Goal: Task Accomplishment & Management: Use online tool/utility

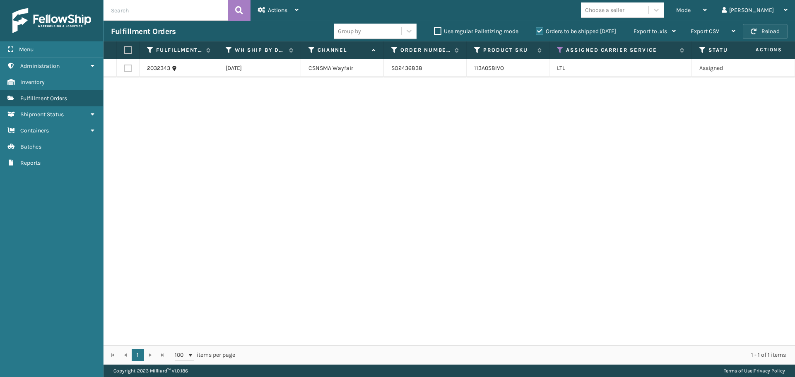
click at [772, 29] on button "Reload" at bounding box center [765, 31] width 45 height 15
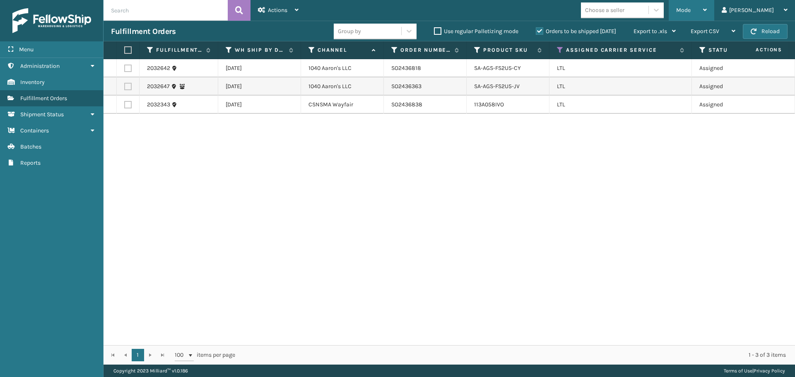
click at [707, 17] on div "Mode" at bounding box center [691, 10] width 31 height 21
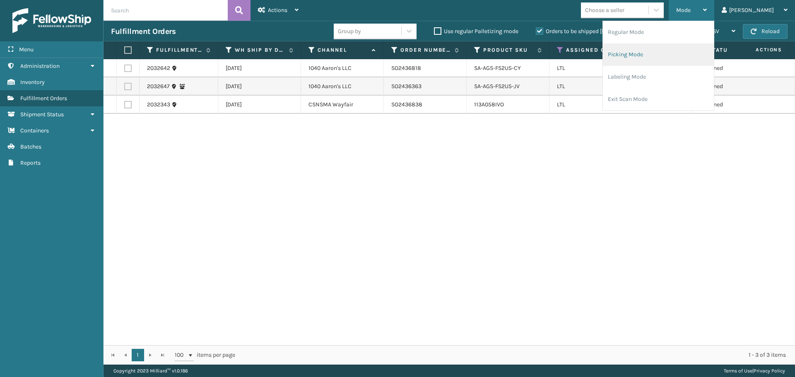
click at [670, 57] on li "Picking Mode" at bounding box center [658, 54] width 111 height 22
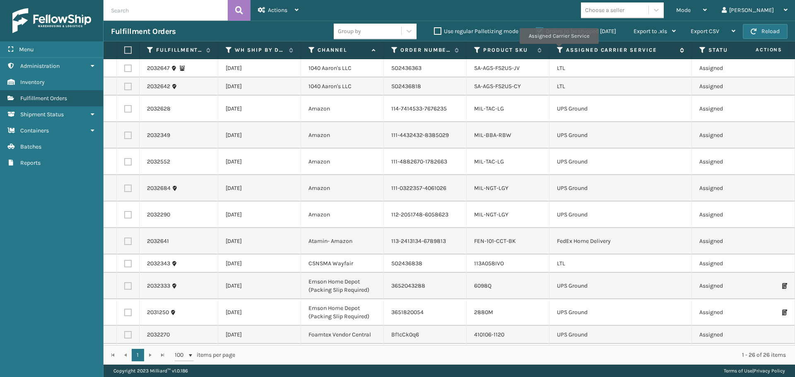
click at [559, 50] on icon at bounding box center [560, 49] width 7 height 7
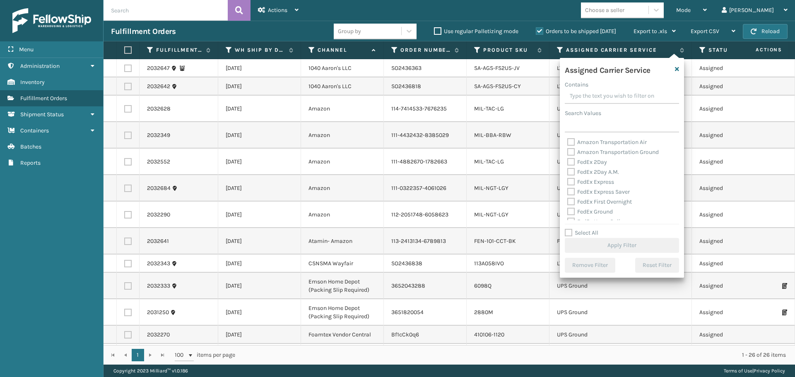
click at [573, 163] on label "FedEx 2Day" at bounding box center [587, 162] width 40 height 7
click at [568, 163] on input "FedEx 2Day" at bounding box center [567, 159] width 0 height 5
checkbox input "true"
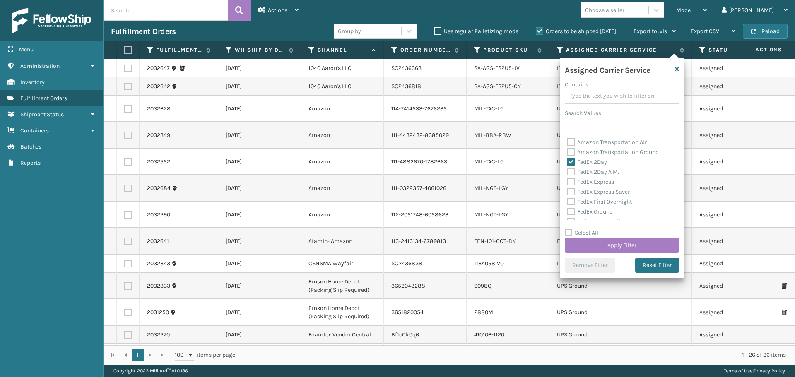
click at [573, 167] on div "FedEx 2Day A.M." at bounding box center [621, 172] width 109 height 10
click at [571, 172] on label "FedEx 2Day A.M." at bounding box center [593, 172] width 52 height 7
click at [568, 172] on input "FedEx 2Day A.M." at bounding box center [567, 169] width 0 height 5
checkbox input "true"
click at [570, 180] on label "FedEx Express" at bounding box center [590, 181] width 47 height 7
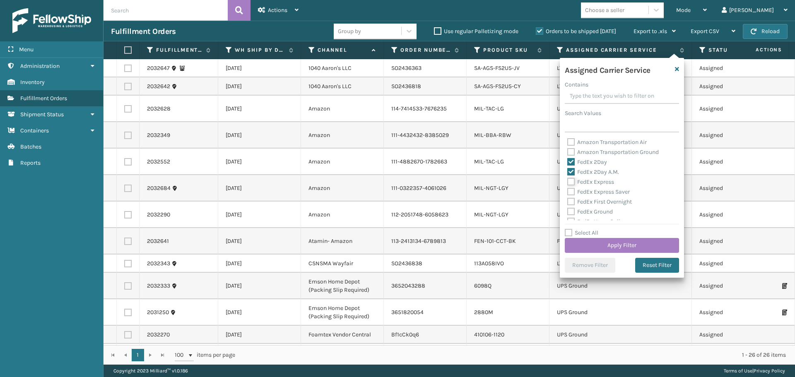
click at [568, 180] on input "FedEx Express" at bounding box center [567, 179] width 0 height 5
checkbox input "true"
click at [571, 192] on label "FedEx Express Saver" at bounding box center [598, 191] width 63 height 7
click at [568, 192] on input "FedEx Express Saver" at bounding box center [567, 189] width 0 height 5
checkbox input "true"
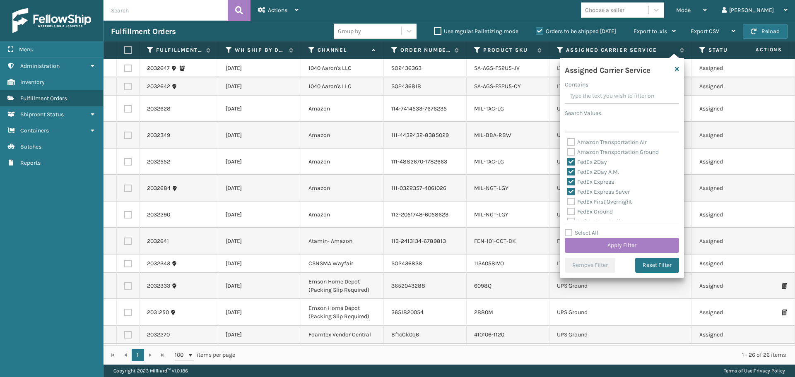
click at [571, 201] on label "FedEx First Overnight" at bounding box center [599, 201] width 65 height 7
click at [568, 201] on input "FedEx First Overnight" at bounding box center [567, 199] width 0 height 5
checkbox input "true"
click at [571, 213] on label "FedEx Ground" at bounding box center [590, 211] width 46 height 7
click at [568, 212] on input "FedEx Ground" at bounding box center [567, 209] width 0 height 5
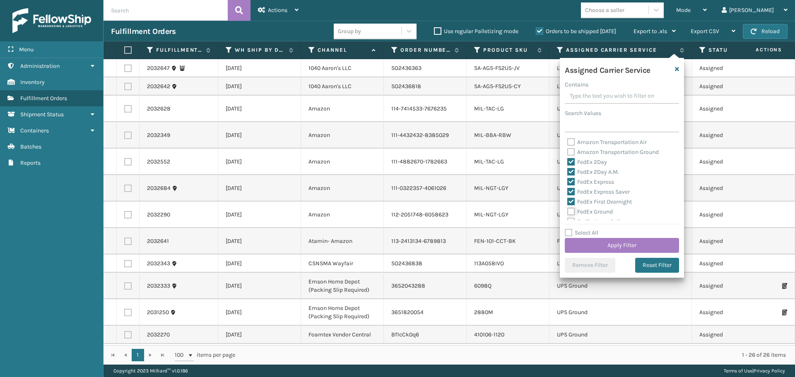
checkbox input "true"
click at [570, 178] on label "FedEx Home Delivery" at bounding box center [599, 180] width 64 height 7
click at [568, 178] on input "FedEx Home Delivery" at bounding box center [567, 178] width 0 height 5
checkbox input "true"
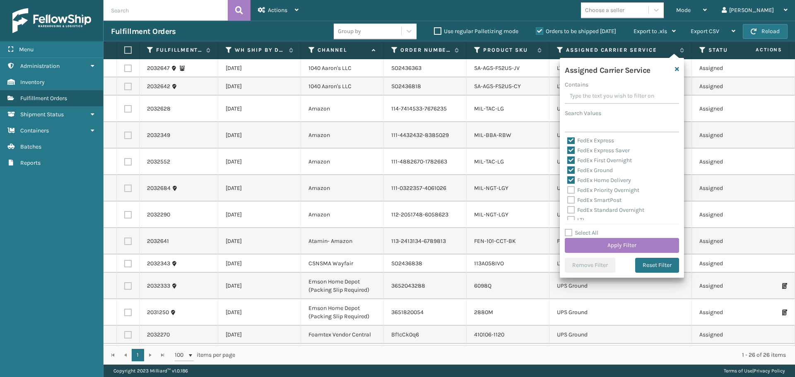
click at [570, 193] on label "FedEx Priority Overnight" at bounding box center [603, 190] width 72 height 7
click at [568, 191] on input "FedEx Priority Overnight" at bounding box center [567, 187] width 0 height 5
checkbox input "true"
click at [569, 199] on label "FedEx SmartPost" at bounding box center [594, 200] width 54 height 7
click at [568, 199] on input "FedEx SmartPost" at bounding box center [567, 197] width 0 height 5
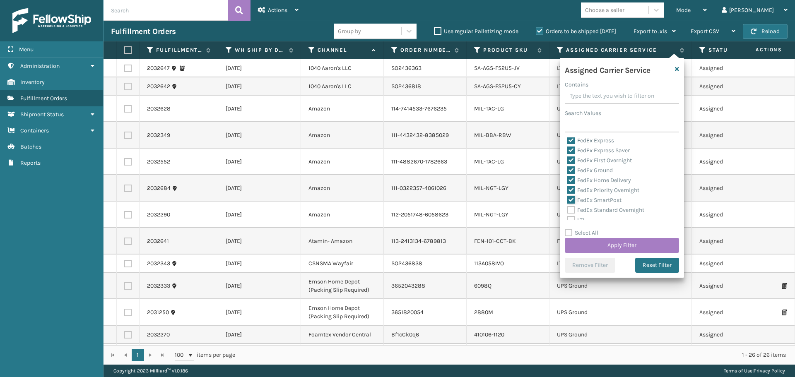
checkbox input "true"
click at [570, 209] on label "FedEx Standard Overnight" at bounding box center [605, 210] width 77 height 7
click at [568, 209] on input "FedEx Standard Overnight" at bounding box center [567, 207] width 0 height 5
checkbox input "true"
click at [582, 240] on button "Apply Filter" at bounding box center [622, 245] width 114 height 15
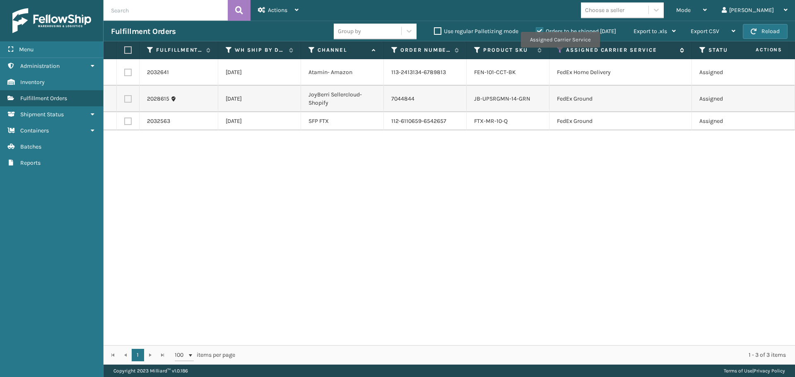
click at [560, 53] on icon at bounding box center [560, 49] width 7 height 7
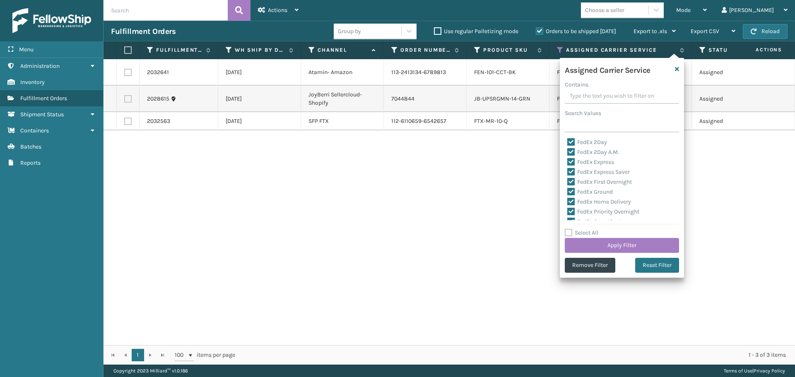
click at [568, 234] on label "Select All" at bounding box center [582, 232] width 34 height 7
click at [568, 229] on input "Select All" at bounding box center [627, 228] width 124 height 1
checkbox input "true"
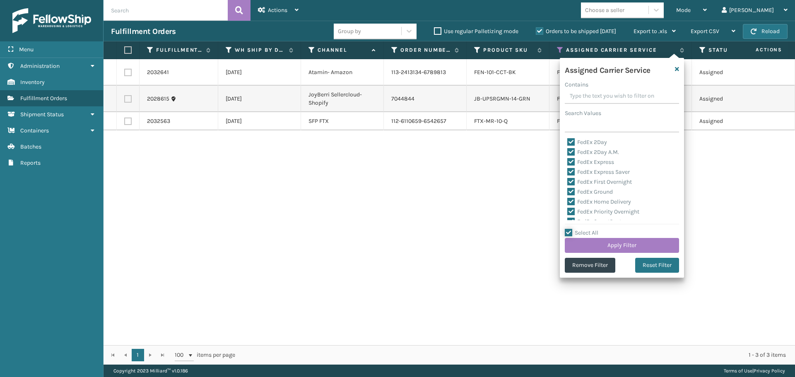
checkbox input "true"
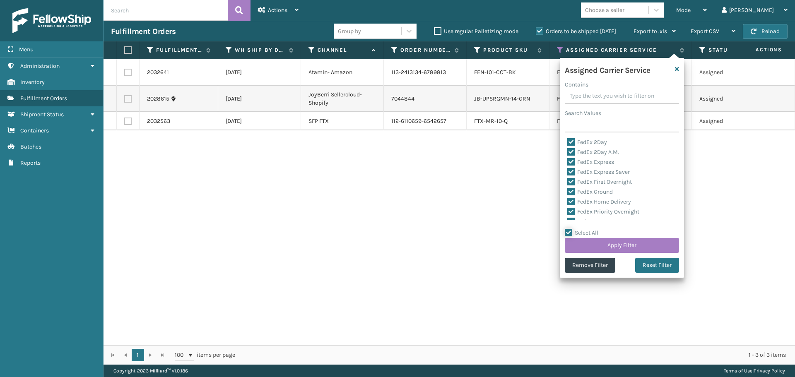
checkbox input "true"
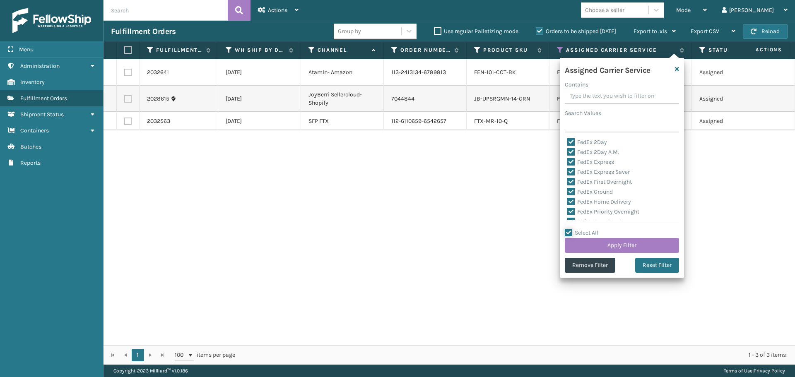
checkbox input "true"
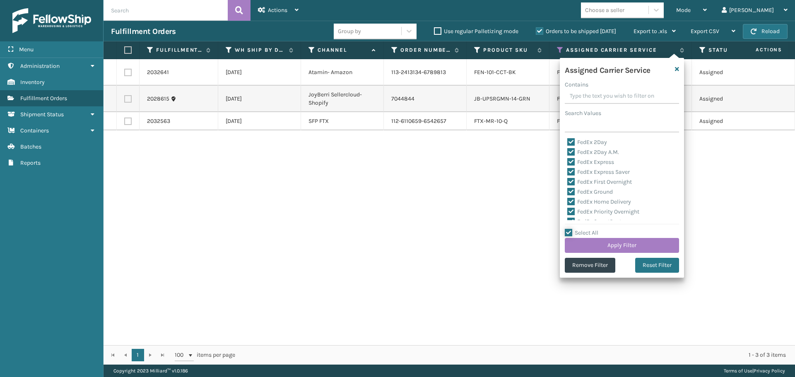
checkbox input "true"
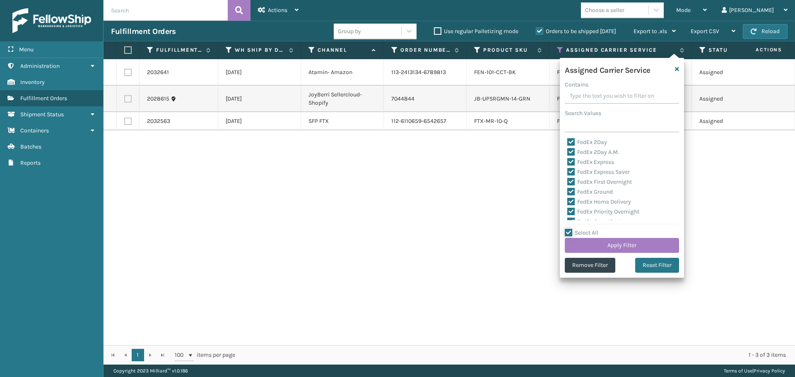
checkbox input "true"
click at [568, 229] on label "Select All" at bounding box center [582, 232] width 34 height 7
click at [568, 229] on input "Select All" at bounding box center [627, 228] width 124 height 1
checkbox input "false"
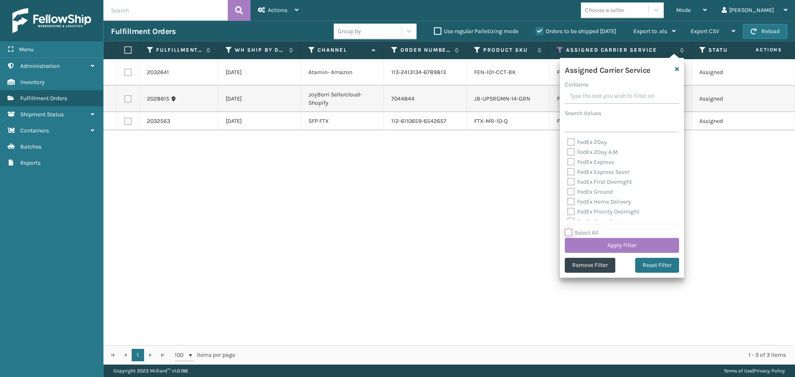
checkbox input "false"
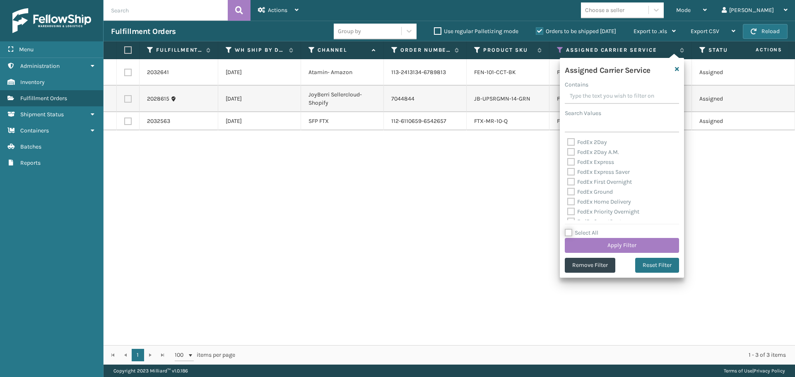
checkbox input "false"
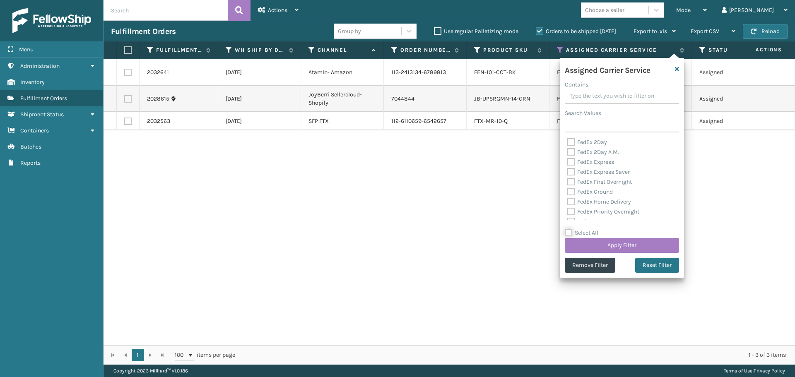
checkbox input "false"
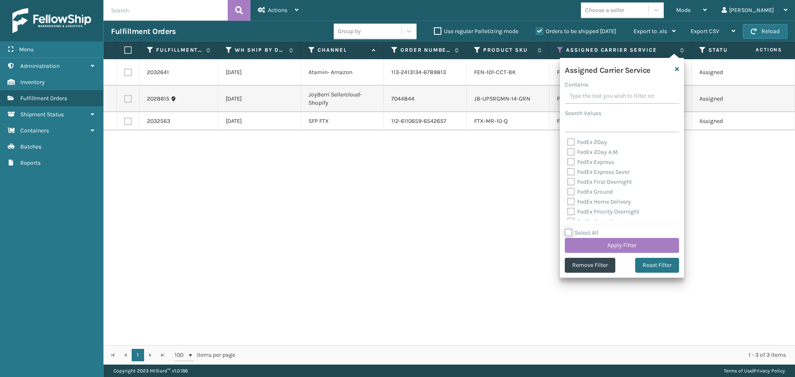
checkbox input "false"
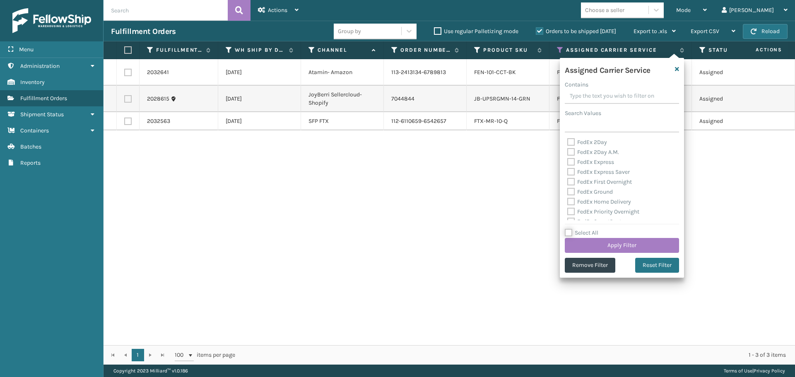
checkbox input "false"
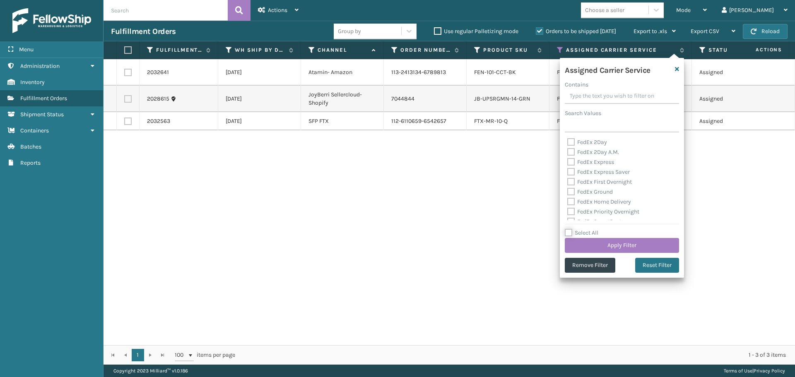
checkbox input "false"
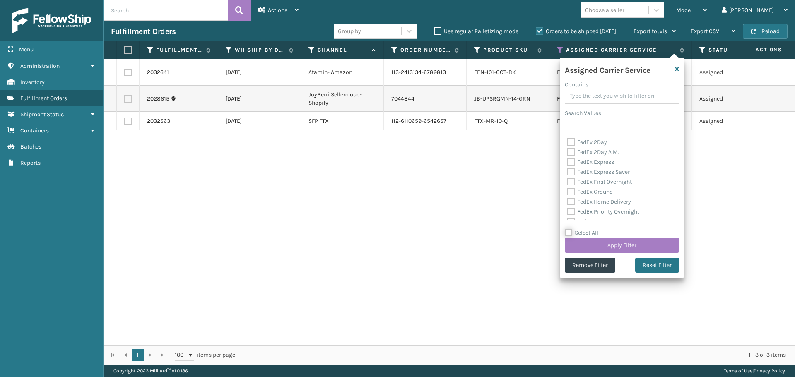
checkbox input "false"
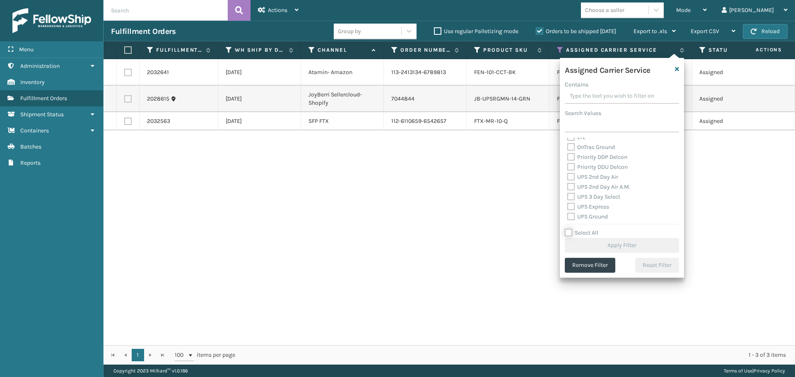
scroll to position [83, 0]
click at [569, 188] on label "OnTrac Ground" at bounding box center [591, 188] width 48 height 7
click at [568, 188] on input "OnTrac Ground" at bounding box center [567, 186] width 0 height 5
checkbox input "true"
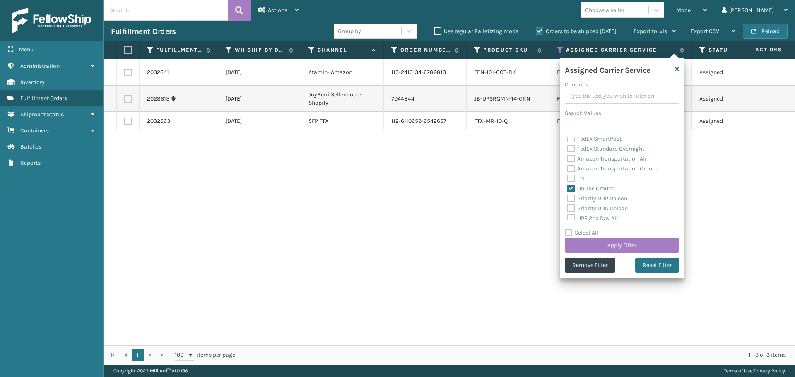
click at [569, 197] on label "Priority DDP Delcon" at bounding box center [597, 198] width 60 height 7
click at [568, 197] on input "Priority DDP Delcon" at bounding box center [567, 196] width 0 height 5
checkbox input "true"
click at [569, 207] on label "Priority DDU Delcon" at bounding box center [597, 208] width 60 height 7
click at [568, 207] on input "Priority DDU Delcon" at bounding box center [567, 206] width 0 height 5
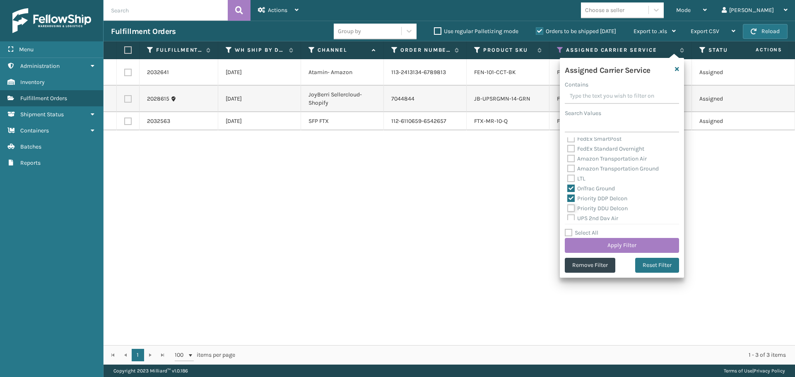
checkbox input "true"
click at [569, 217] on label "UPS 2nd Day Air" at bounding box center [592, 218] width 51 height 7
click at [568, 217] on input "UPS 2nd Day Air" at bounding box center [567, 216] width 0 height 5
checkbox input "true"
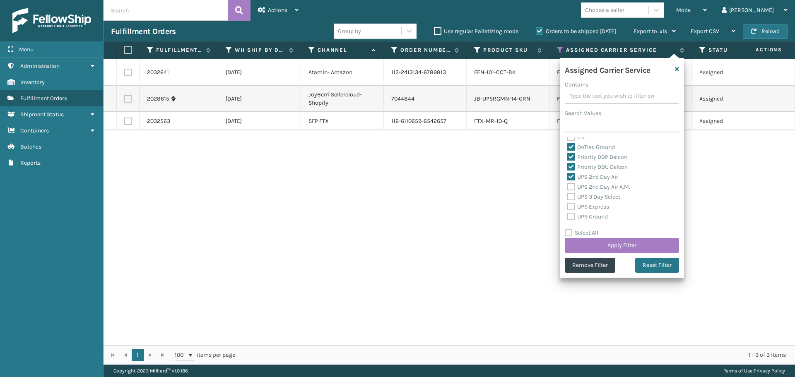
click at [572, 186] on label "UPS 2nd Day Air A.M." at bounding box center [598, 186] width 63 height 7
click at [568, 186] on input "UPS 2nd Day Air A.M." at bounding box center [567, 184] width 0 height 5
checkbox input "true"
click at [571, 197] on label "UPS 3 Day Select" at bounding box center [593, 196] width 53 height 7
click at [568, 197] on input "UPS 3 Day Select" at bounding box center [567, 194] width 0 height 5
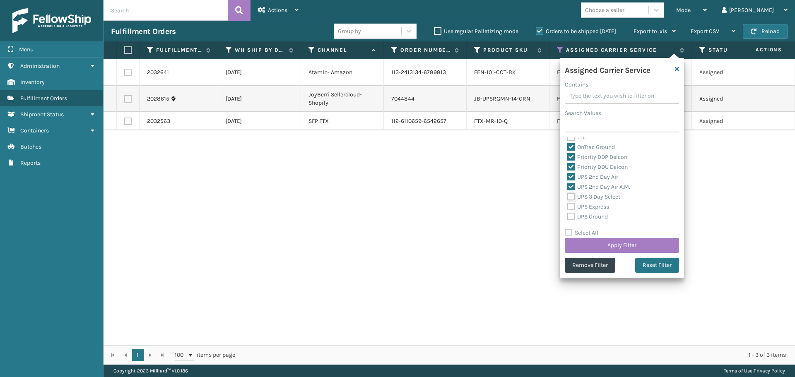
checkbox input "true"
click at [571, 204] on label "UPS Express" at bounding box center [588, 206] width 42 height 7
click at [568, 204] on input "UPS Express" at bounding box center [567, 204] width 0 height 5
checkbox input "true"
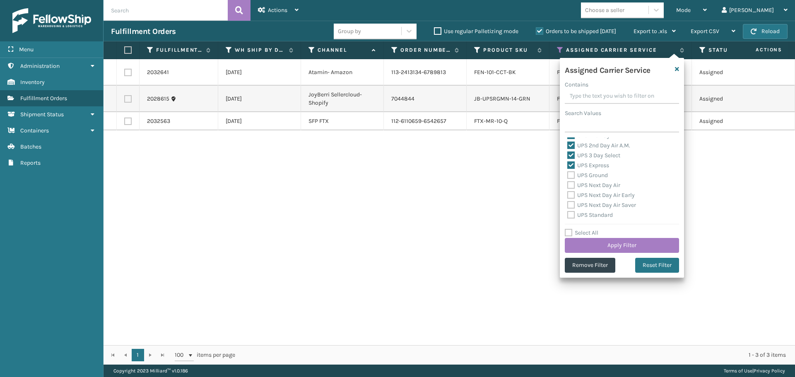
click at [572, 177] on label "UPS Ground" at bounding box center [587, 175] width 41 height 7
click at [568, 176] on input "UPS Ground" at bounding box center [567, 173] width 0 height 5
checkbox input "true"
click at [572, 188] on label "UPS Next Day Air" at bounding box center [593, 185] width 53 height 7
click at [568, 186] on input "UPS Next Day Air" at bounding box center [567, 183] width 0 height 5
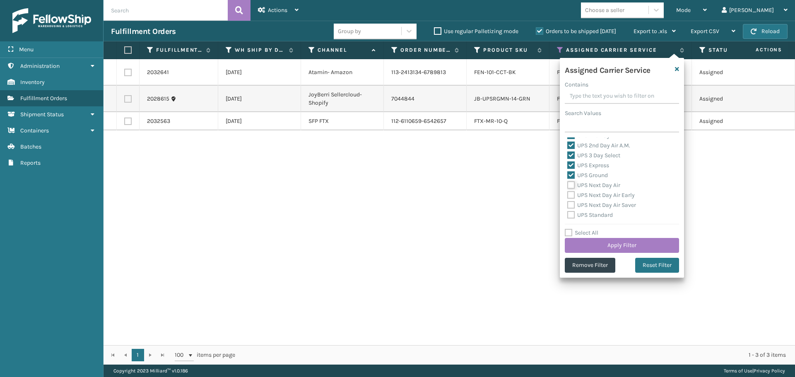
checkbox input "true"
click at [572, 195] on label "UPS Next Day Air Early" at bounding box center [600, 195] width 67 height 7
click at [568, 195] on input "UPS Next Day Air Early" at bounding box center [567, 192] width 0 height 5
checkbox input "true"
click at [571, 204] on label "UPS Next Day Air Saver" at bounding box center [601, 205] width 69 height 7
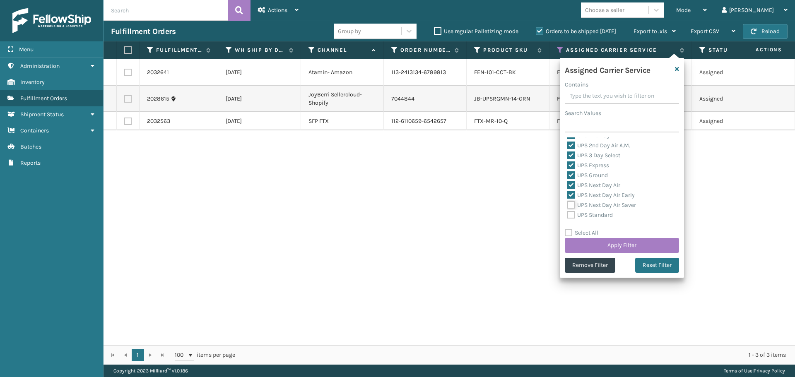
click at [568, 204] on input "UPS Next Day Air Saver" at bounding box center [567, 202] width 0 height 5
checkbox input "true"
click at [570, 213] on label "UPS Standard" at bounding box center [590, 215] width 46 height 7
click at [568, 213] on input "UPS Standard" at bounding box center [567, 212] width 0 height 5
checkbox input "true"
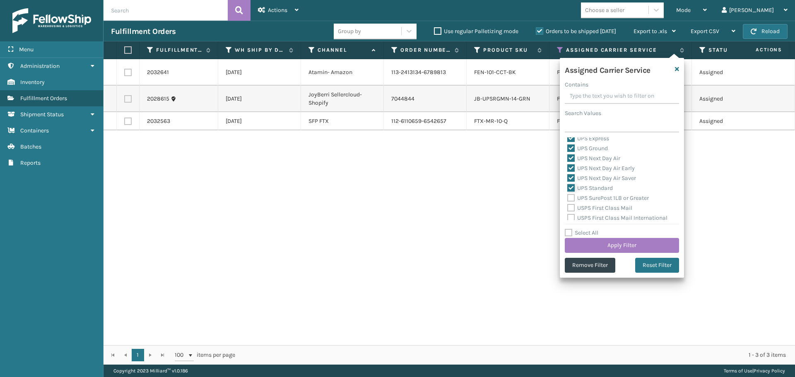
scroll to position [207, 0]
click at [573, 185] on label "UPS SurePost 1LB or Greater" at bounding box center [608, 183] width 82 height 7
click at [568, 184] on input "UPS SurePost 1LB or Greater" at bounding box center [567, 181] width 0 height 5
checkbox input "true"
click at [572, 194] on label "USPS First Class Mail" at bounding box center [599, 193] width 65 height 7
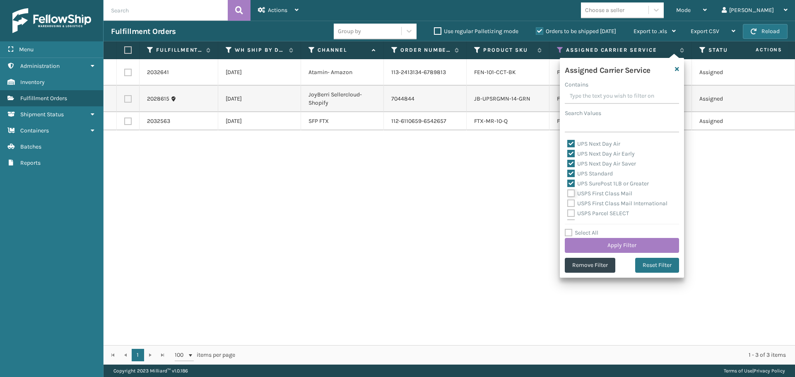
click at [568, 194] on input "USPS First Class Mail" at bounding box center [567, 191] width 0 height 5
checkbox input "true"
